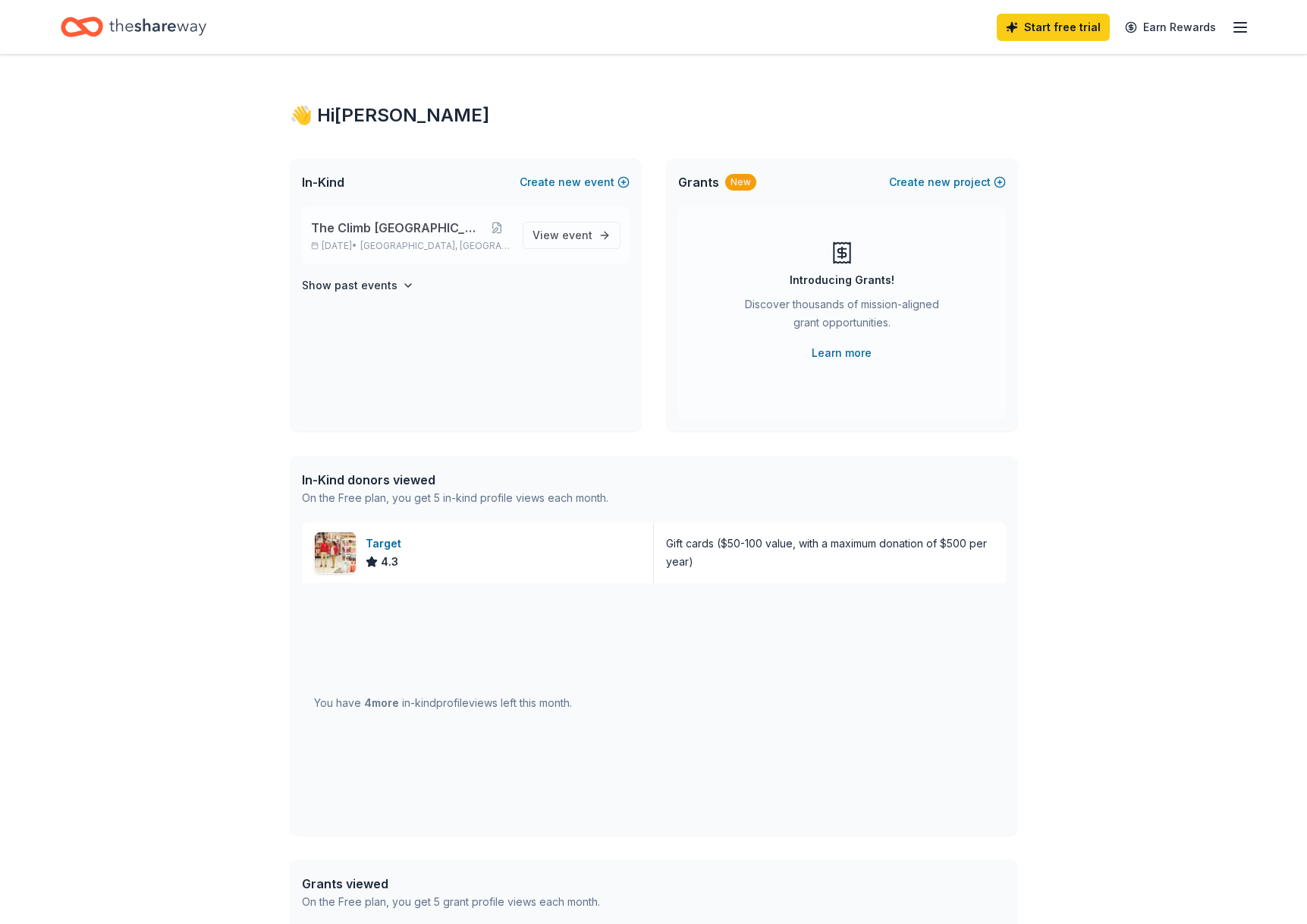
click at [397, 229] on span "The Climb [GEOGRAPHIC_DATA]" at bounding box center [397, 228] width 172 height 19
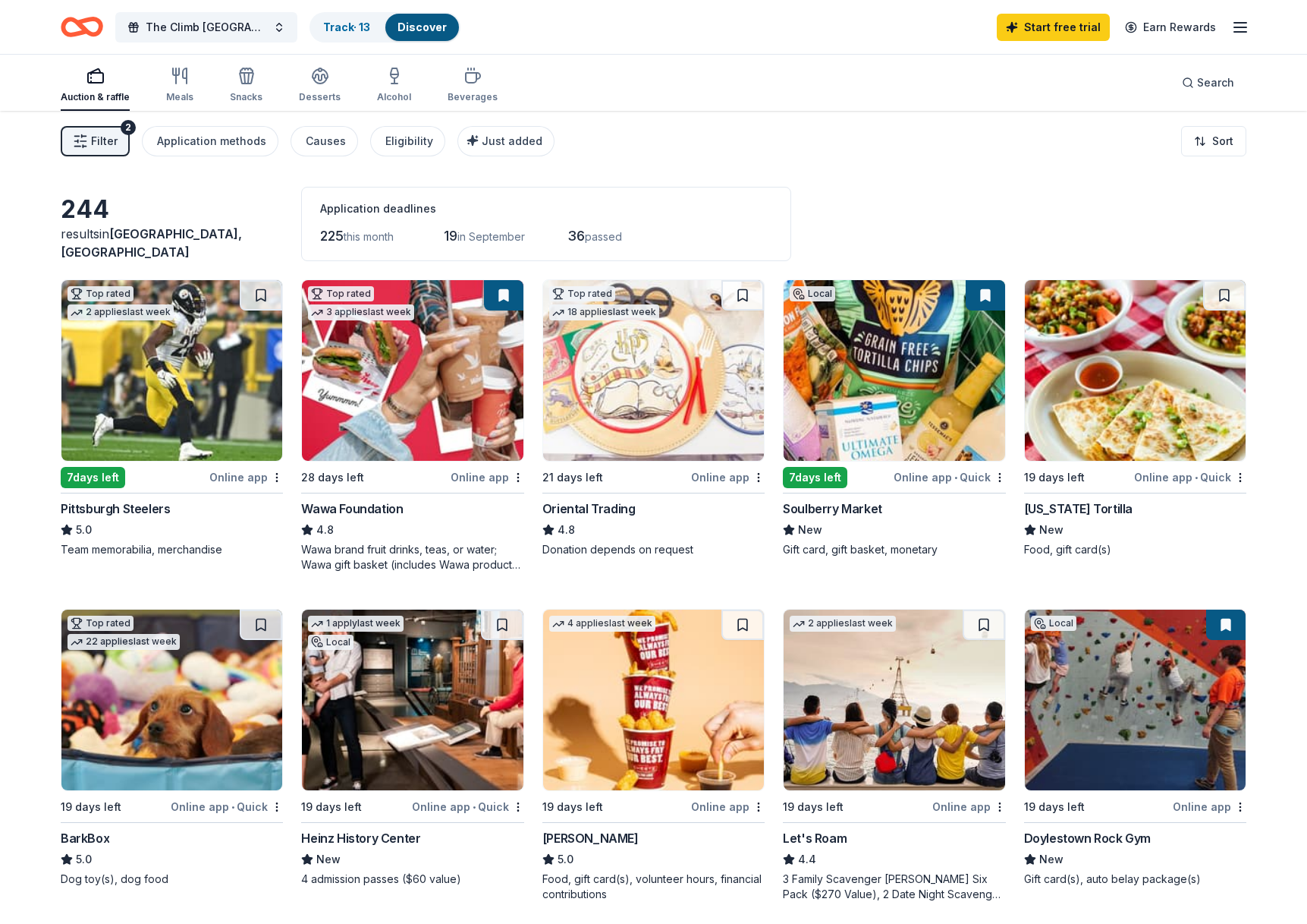
click at [109, 145] on span "Filter" at bounding box center [104, 142] width 26 height 19
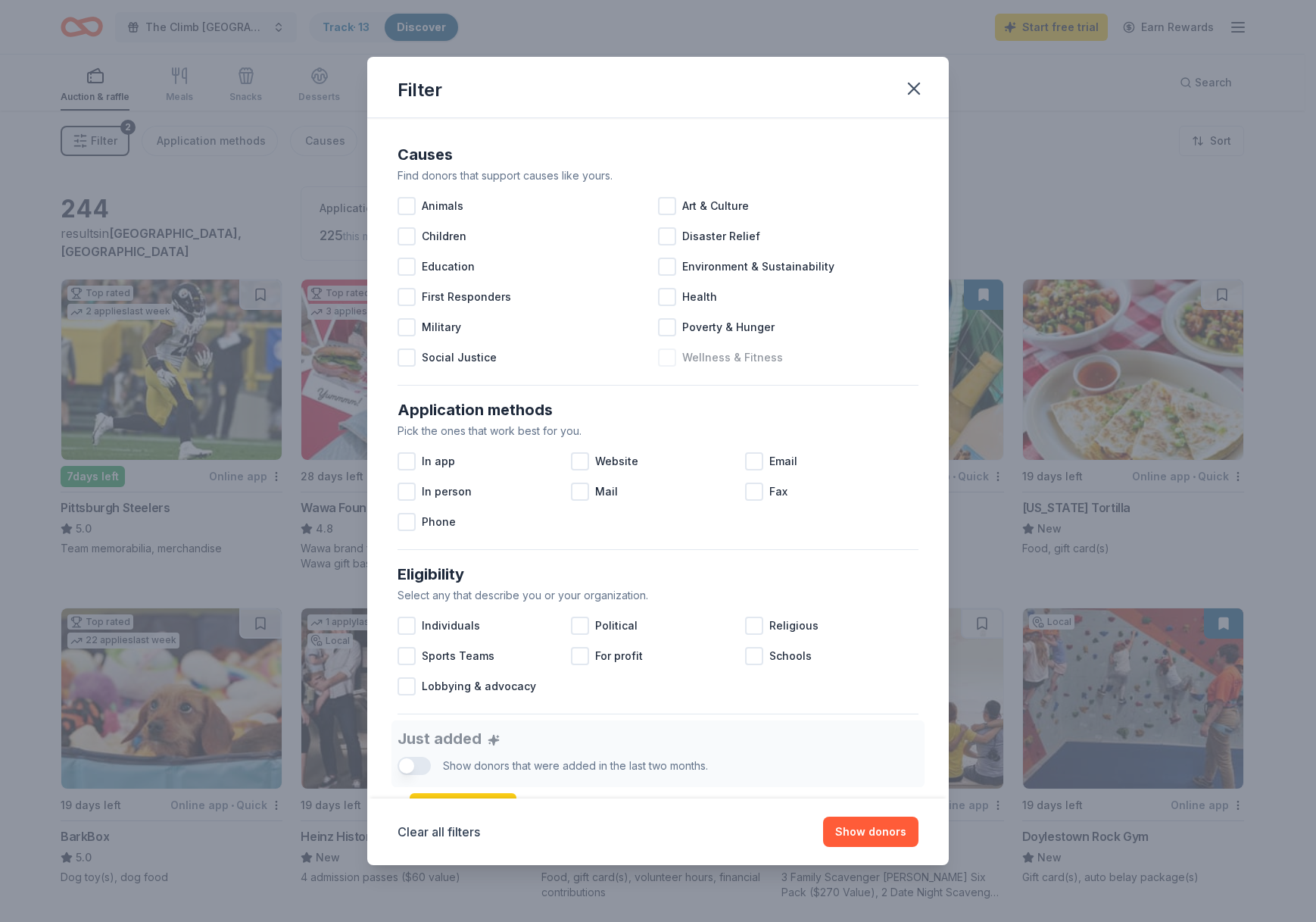
click at [711, 359] on span "Wellness & Fitness" at bounding box center [732, 357] width 100 height 19
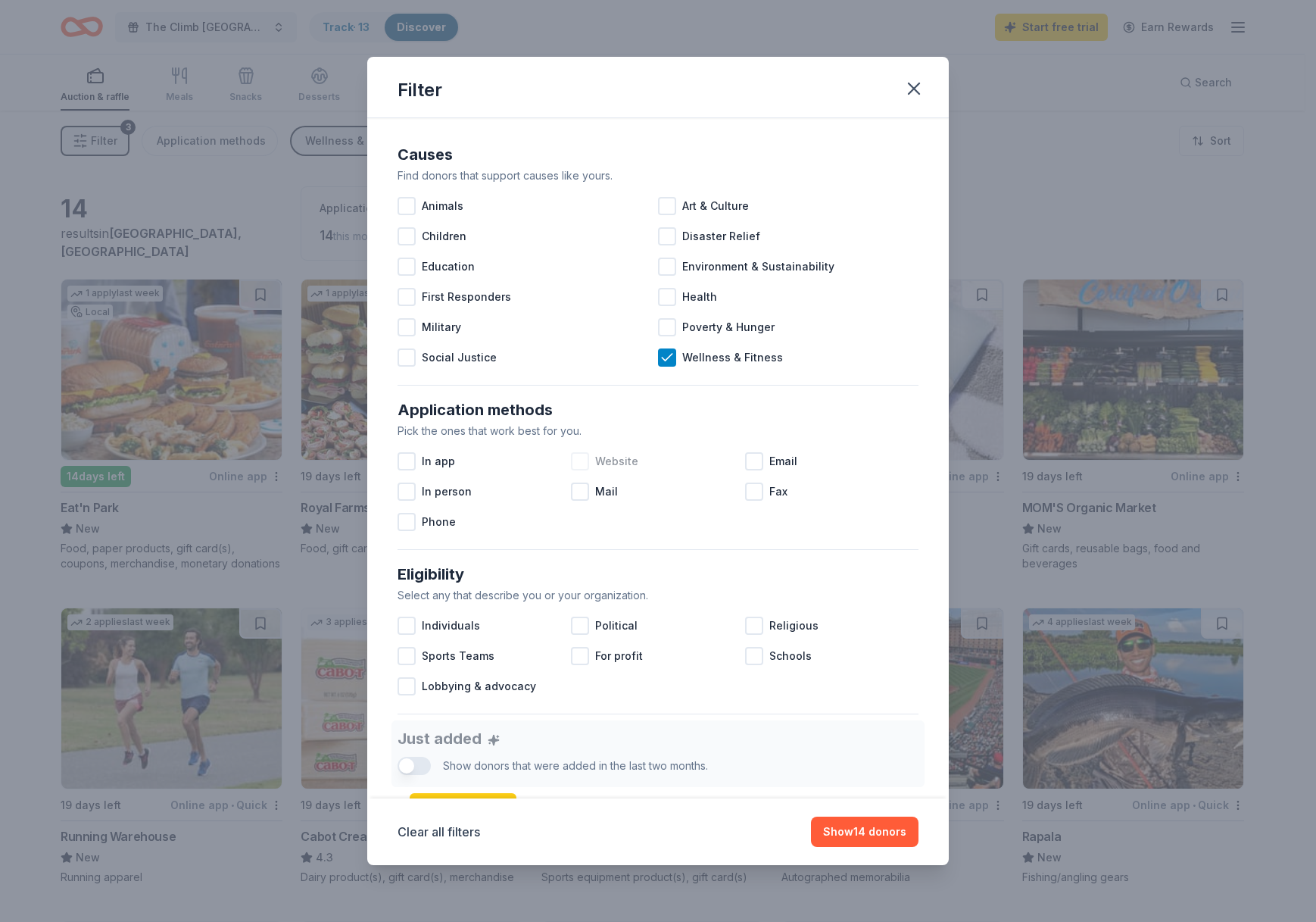
click at [577, 464] on div at bounding box center [580, 461] width 19 height 19
click at [870, 833] on button "Show 14 donors" at bounding box center [865, 831] width 108 height 31
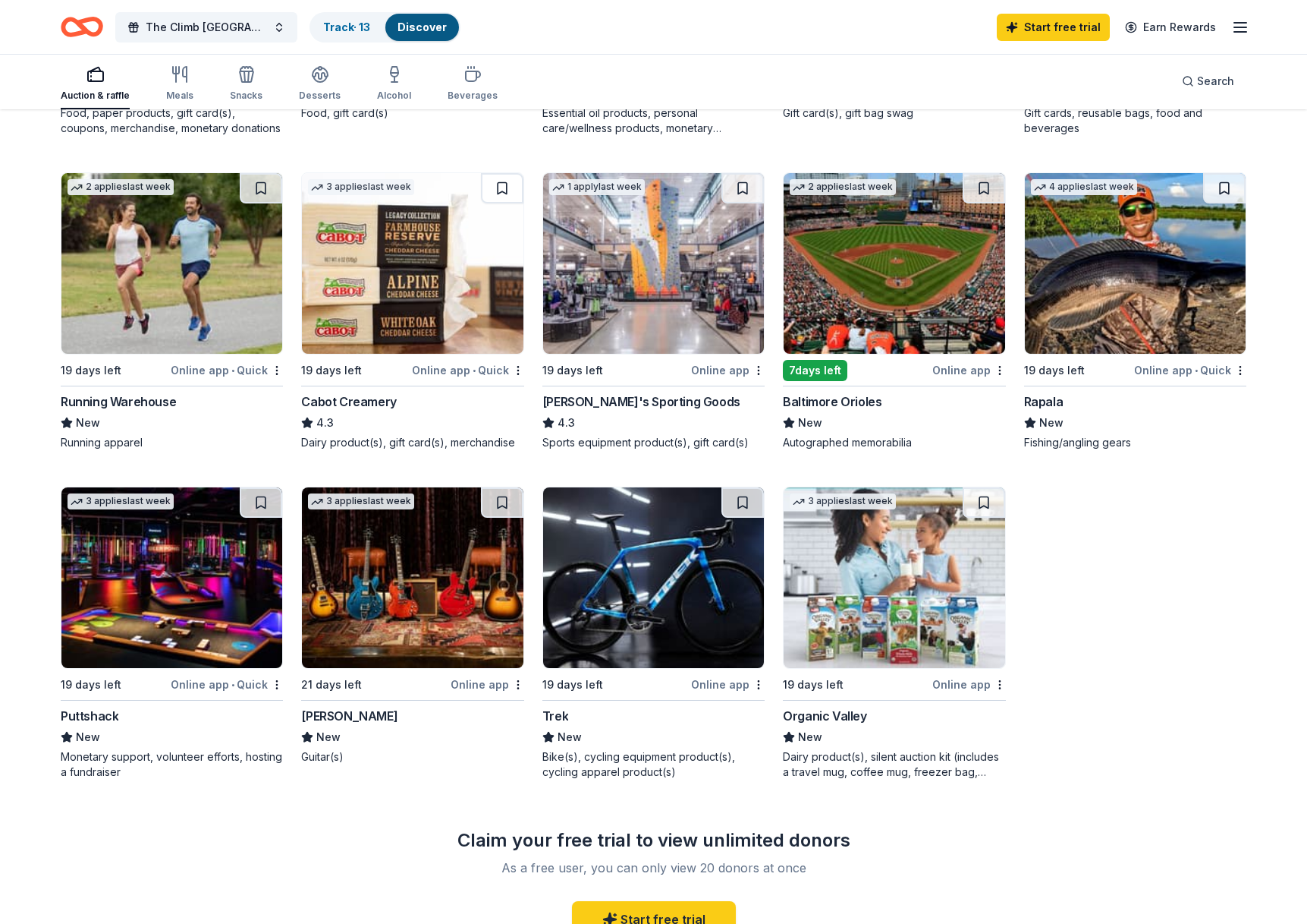
scroll to position [443, 0]
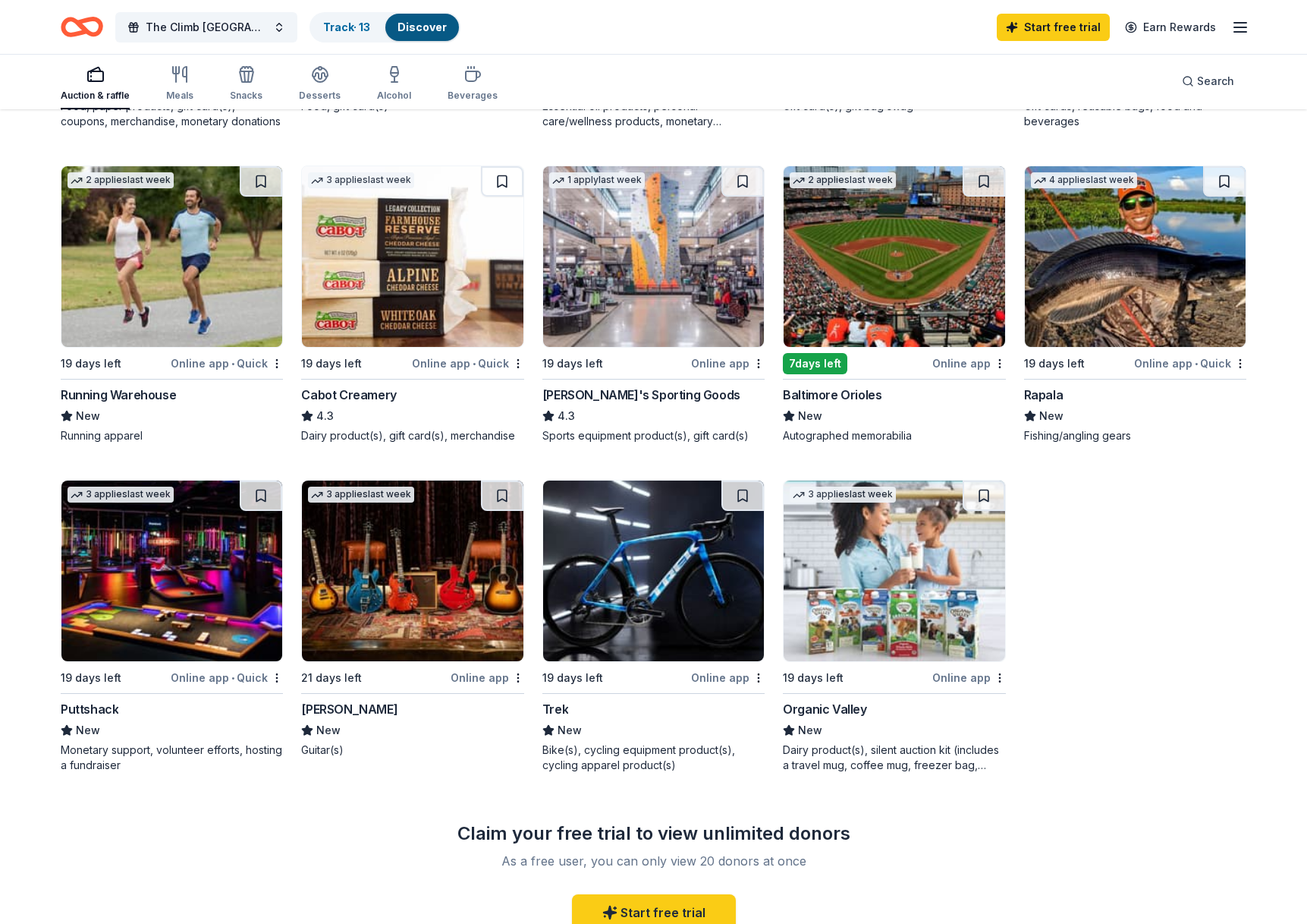
click at [883, 583] on img at bounding box center [894, 571] width 221 height 181
